Goal: Information Seeking & Learning: Understand process/instructions

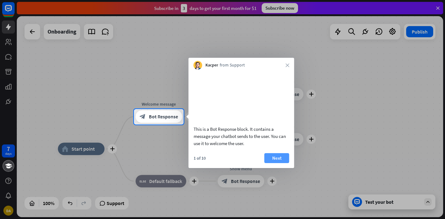
click at [274, 163] on button "Next" at bounding box center [277, 158] width 25 height 10
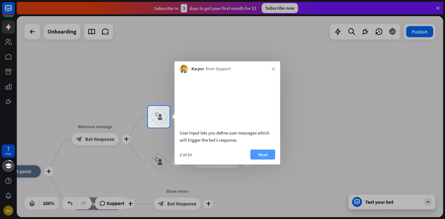
click at [271, 160] on button "Next" at bounding box center [263, 155] width 25 height 10
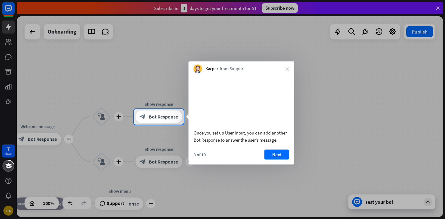
click at [271, 160] on button "Next" at bounding box center [277, 155] width 25 height 10
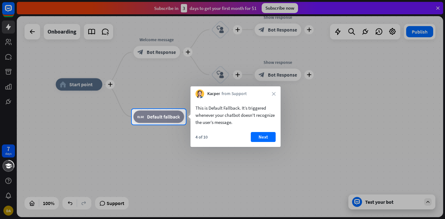
click at [271, 162] on div at bounding box center [222, 172] width 445 height 95
click at [263, 135] on button "Next" at bounding box center [263, 137] width 25 height 10
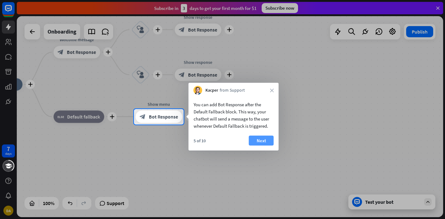
click at [261, 140] on button "Next" at bounding box center [261, 141] width 25 height 10
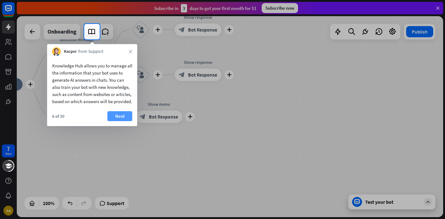
click at [123, 120] on button "Next" at bounding box center [120, 116] width 25 height 10
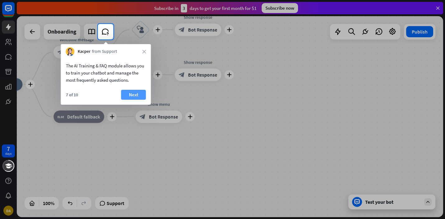
click at [132, 93] on button "Next" at bounding box center [133, 95] width 25 height 10
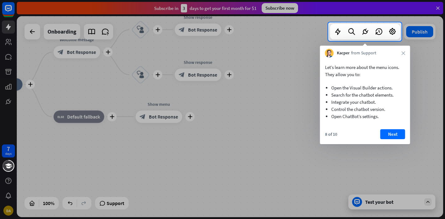
click at [132, 93] on div at bounding box center [222, 130] width 445 height 178
click at [387, 136] on button "Next" at bounding box center [393, 134] width 25 height 10
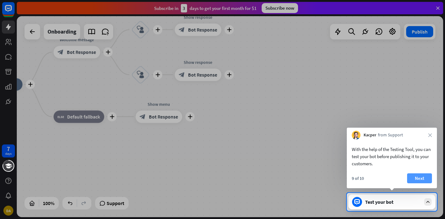
click at [422, 180] on button "Next" at bounding box center [419, 179] width 25 height 10
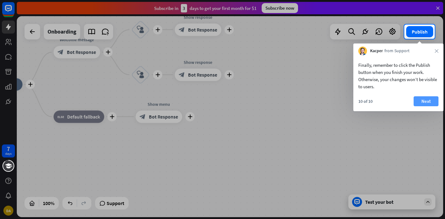
click at [426, 99] on button "Next" at bounding box center [426, 101] width 25 height 10
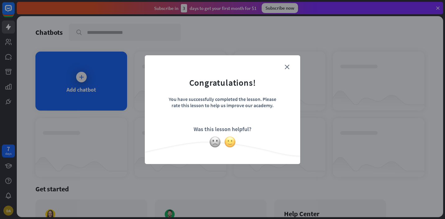
click at [232, 141] on img at bounding box center [230, 142] width 12 height 12
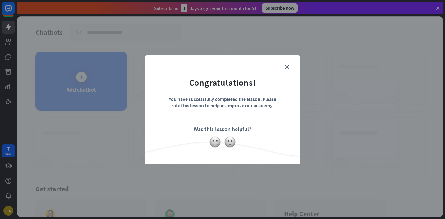
click at [282, 66] on form "Congratulations! You have successfully completed the lesson. Please rate this l…" at bounding box center [223, 100] width 140 height 74
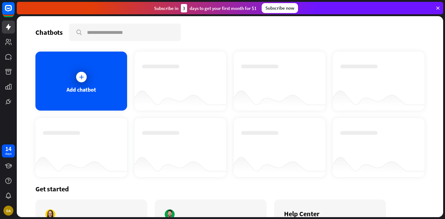
click at [439, 9] on icon at bounding box center [438, 8] width 6 height 6
